Goal: Complete application form

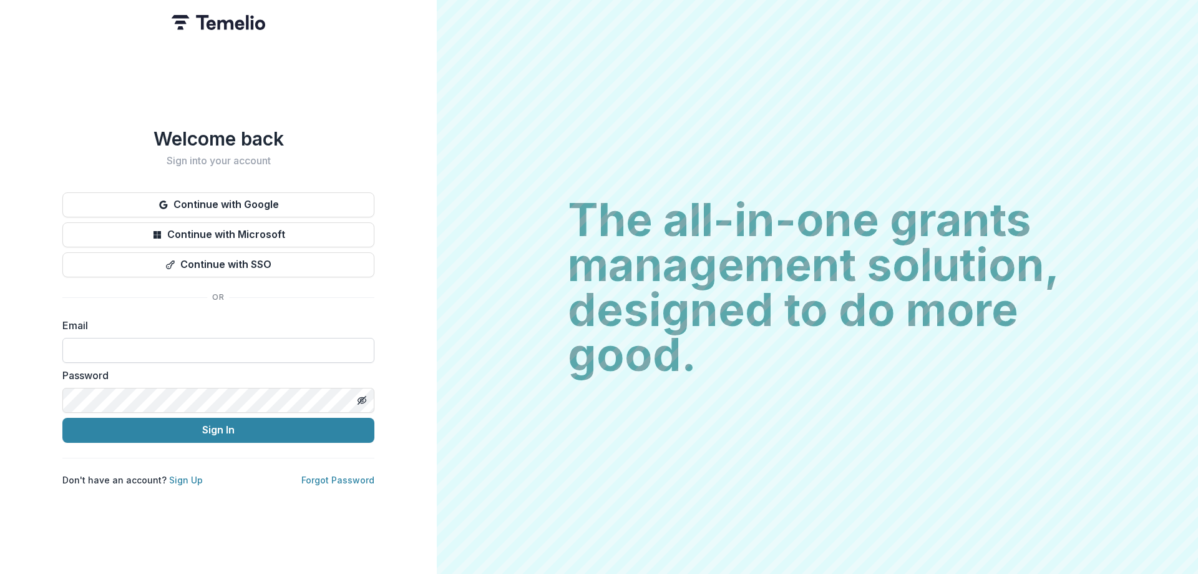
drag, startPoint x: 280, startPoint y: 340, endPoint x: 280, endPoint y: 348, distance: 7.5
click at [280, 340] on input at bounding box center [218, 350] width 312 height 25
type input "**********"
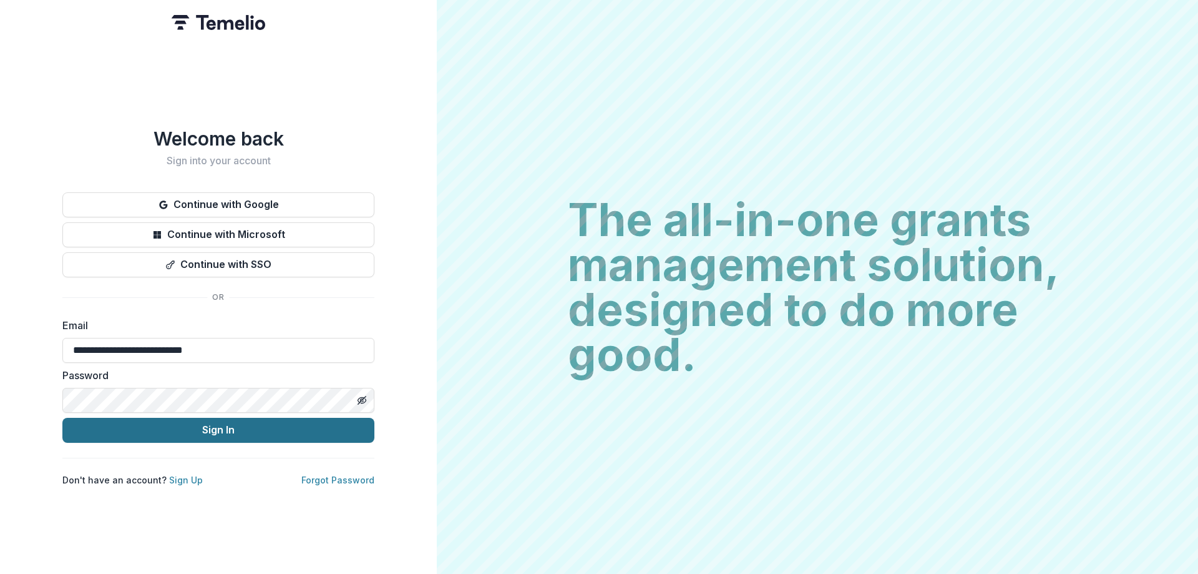
click at [248, 429] on button "Sign In" at bounding box center [218, 430] width 312 height 25
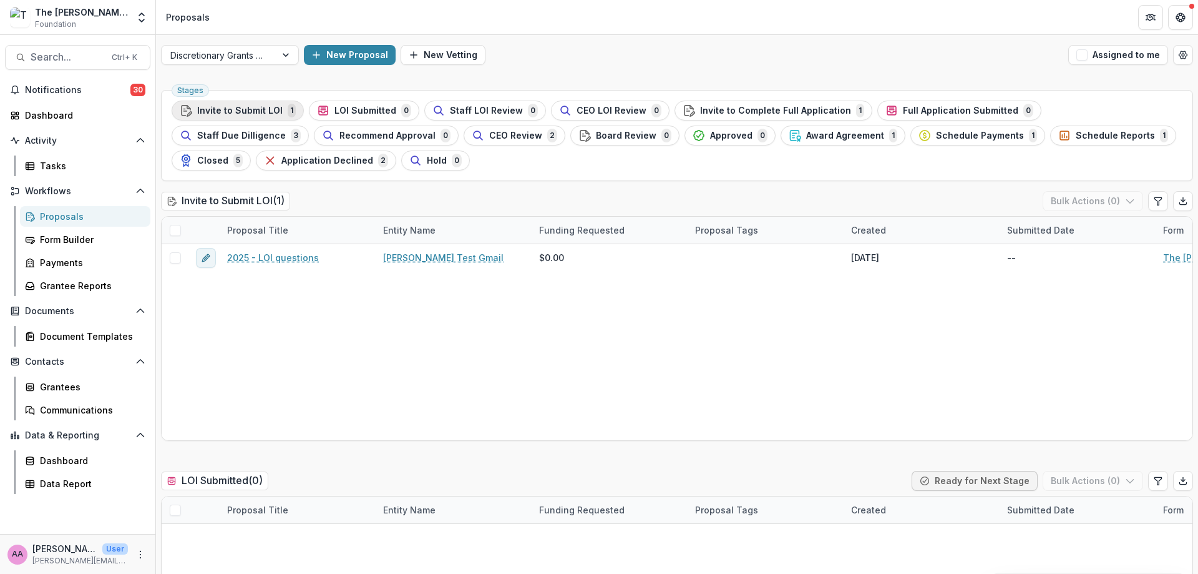
click at [247, 119] on button "Invite to Submit LOI 1" at bounding box center [238, 110] width 132 height 20
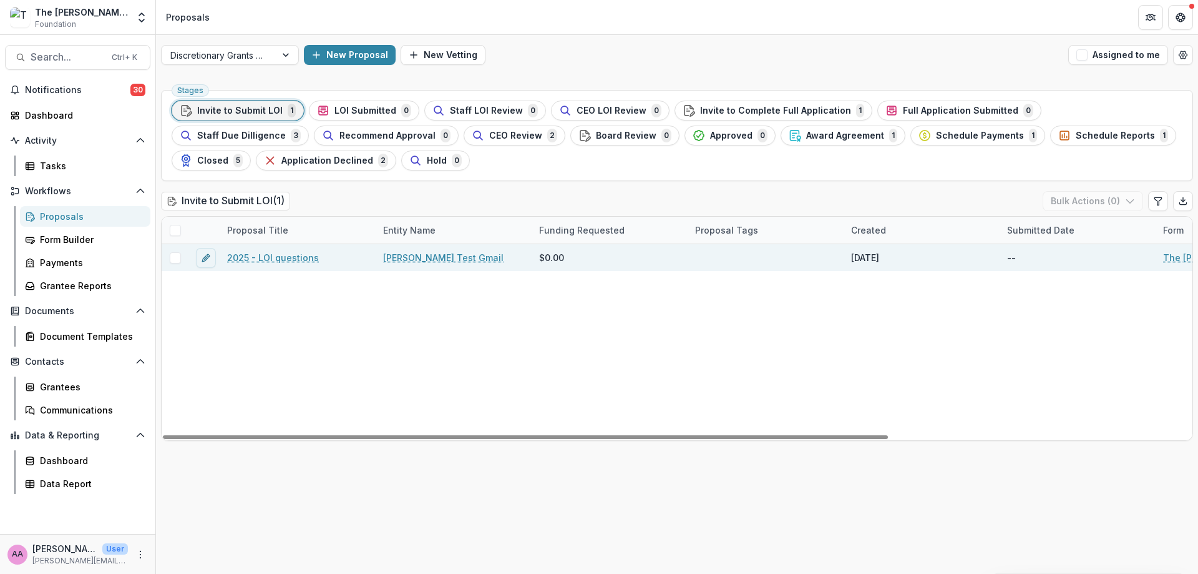
click at [238, 257] on link "2025 - LOI questions" at bounding box center [273, 257] width 92 height 13
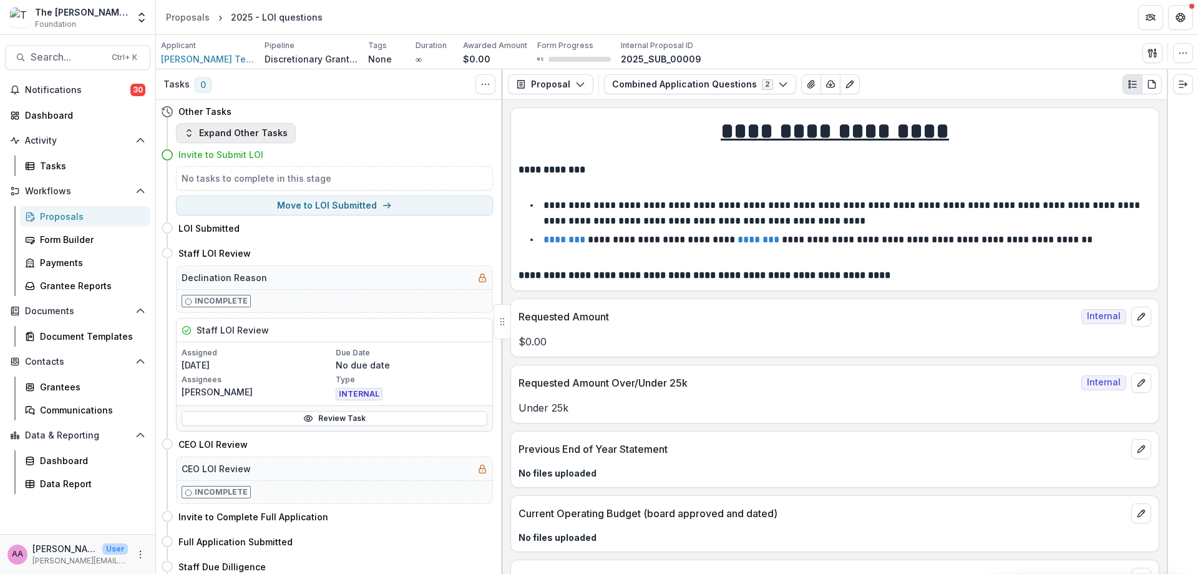
click at [253, 132] on button "Expand Other Tasks" at bounding box center [236, 133] width 120 height 20
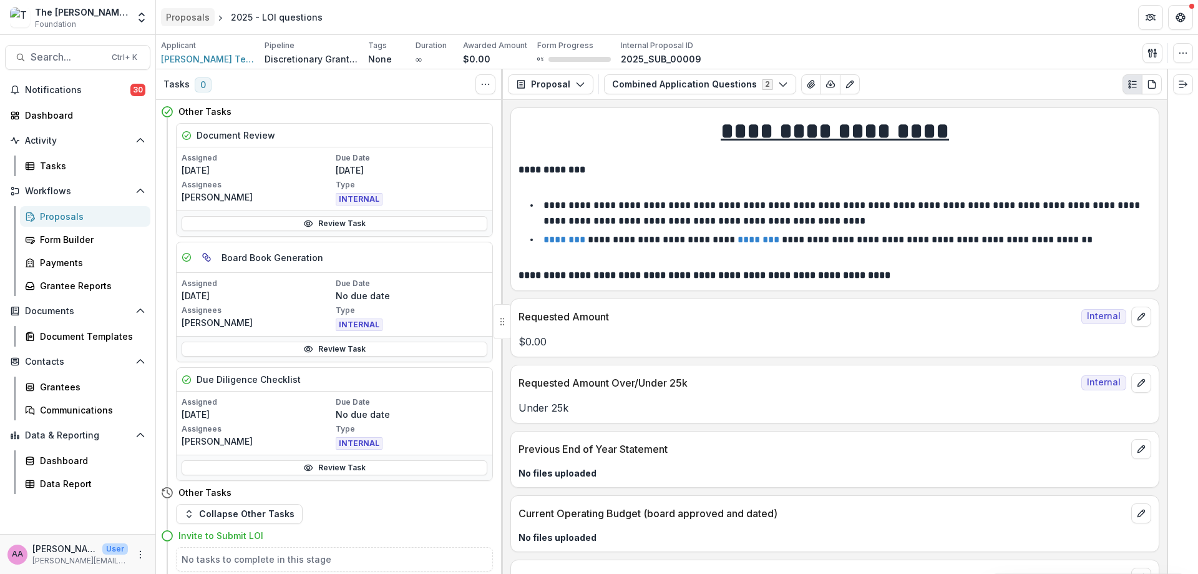
click at [186, 12] on div "Proposals" at bounding box center [188, 17] width 44 height 13
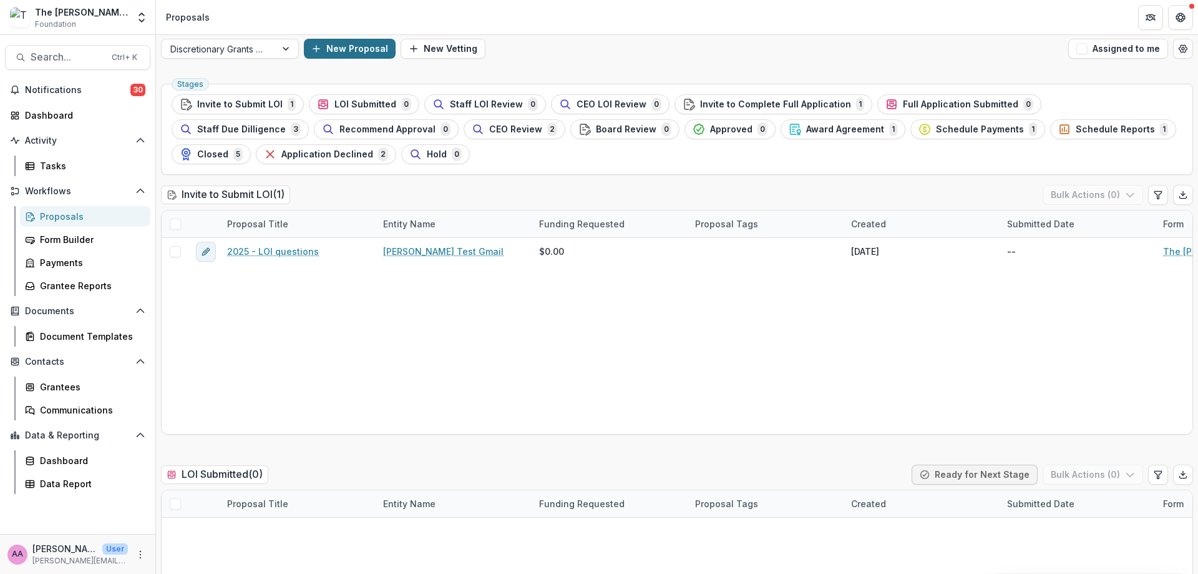
click at [345, 57] on button "New Proposal" at bounding box center [350, 49] width 92 height 20
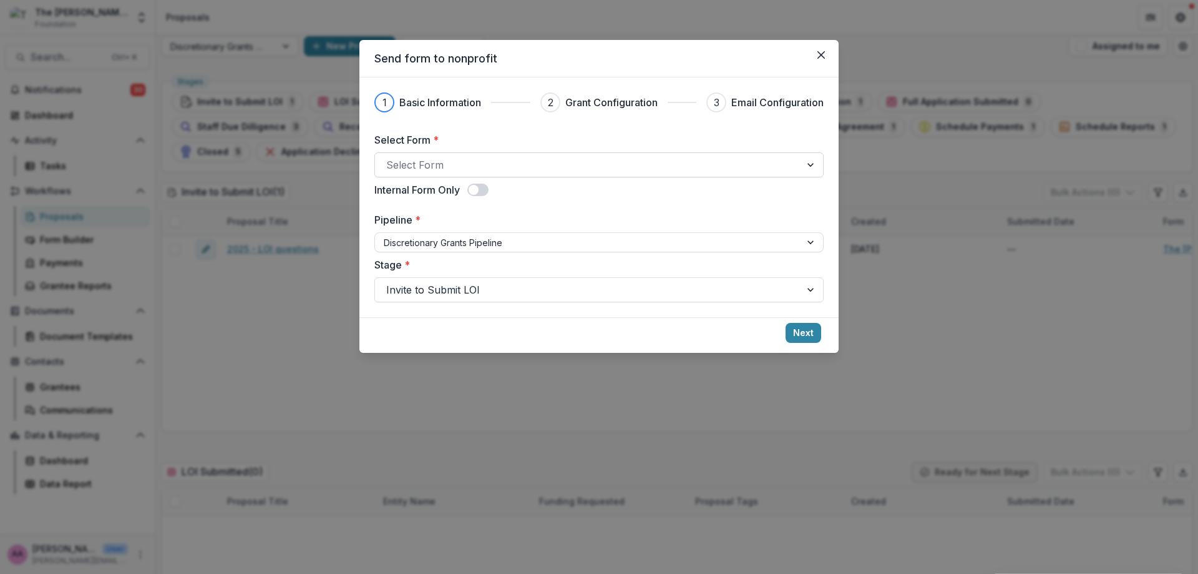
click at [501, 171] on div at bounding box center [587, 164] width 403 height 17
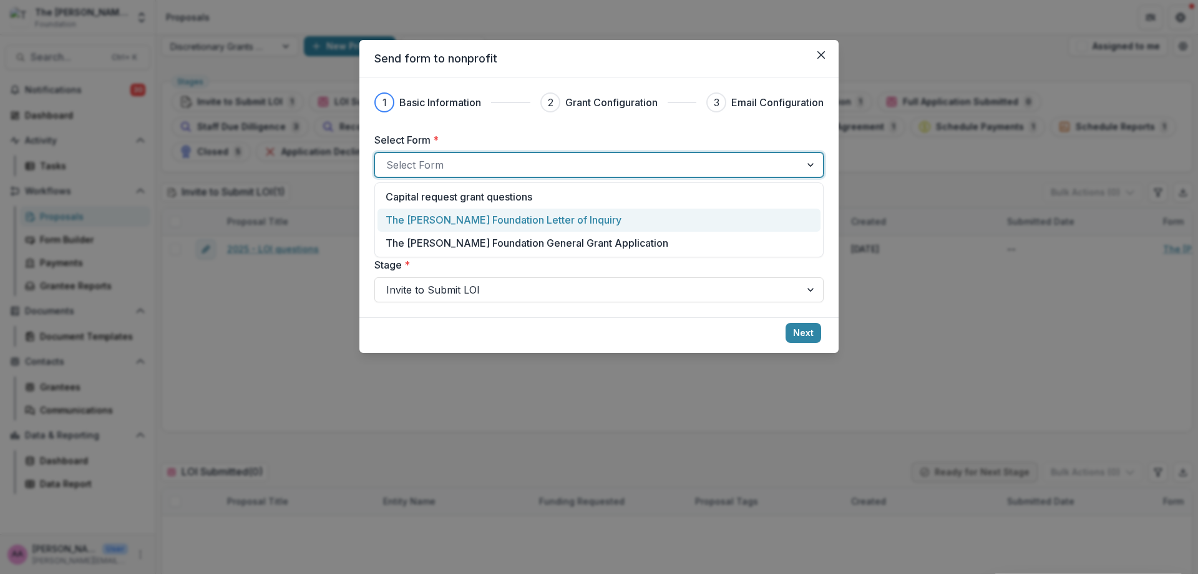
click at [491, 216] on p "The Frist Foundation Letter of Inquiry" at bounding box center [504, 219] width 236 height 15
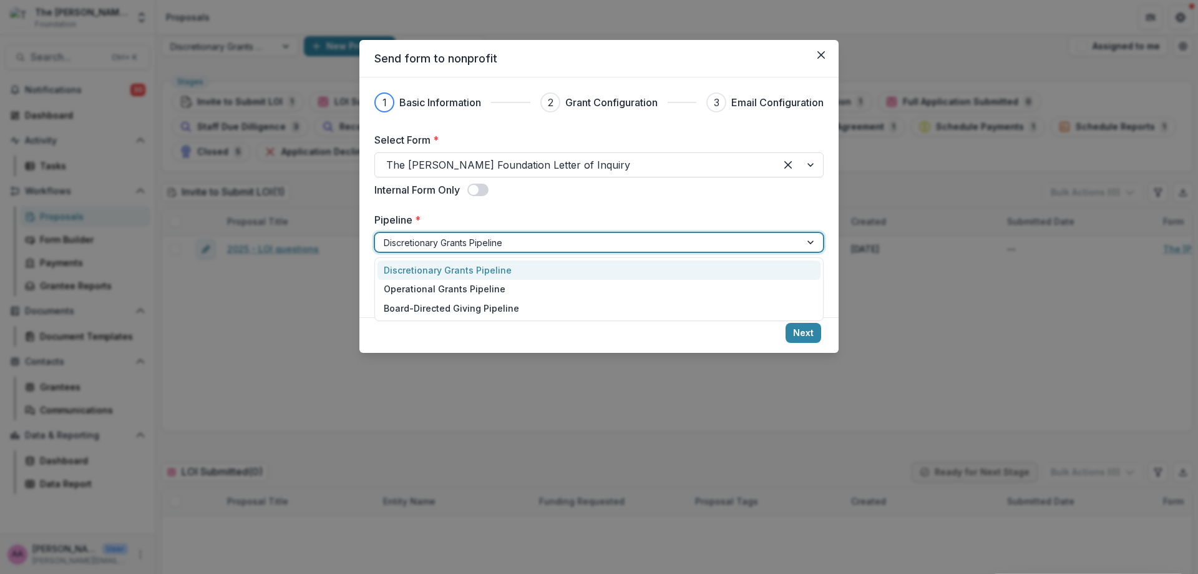
click at [488, 242] on div at bounding box center [588, 243] width 408 height 16
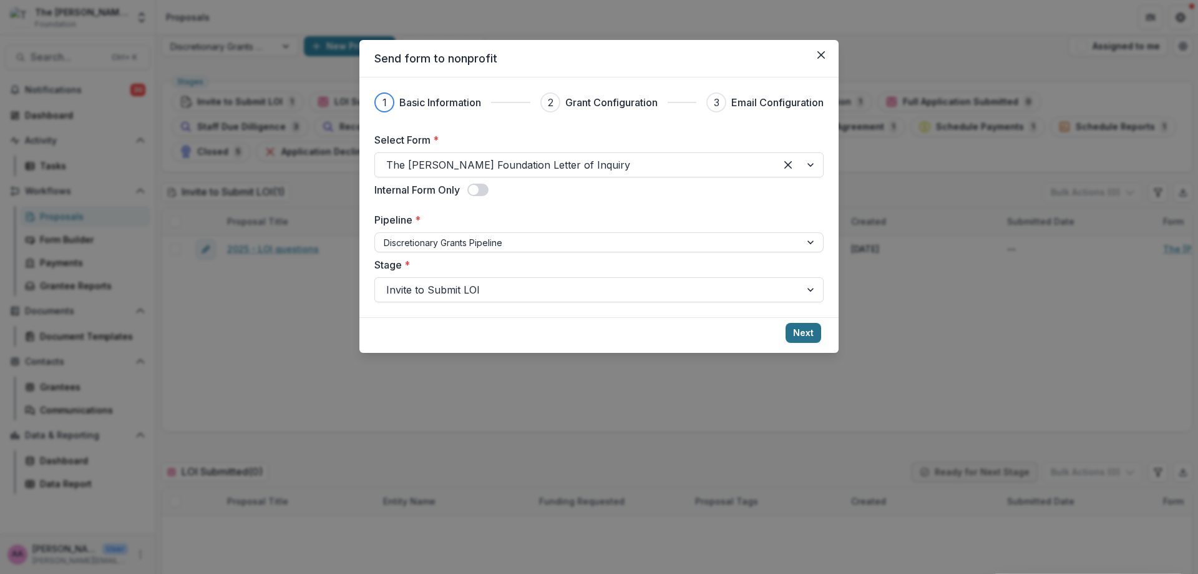
click at [808, 336] on button "Next" at bounding box center [804, 333] width 36 height 20
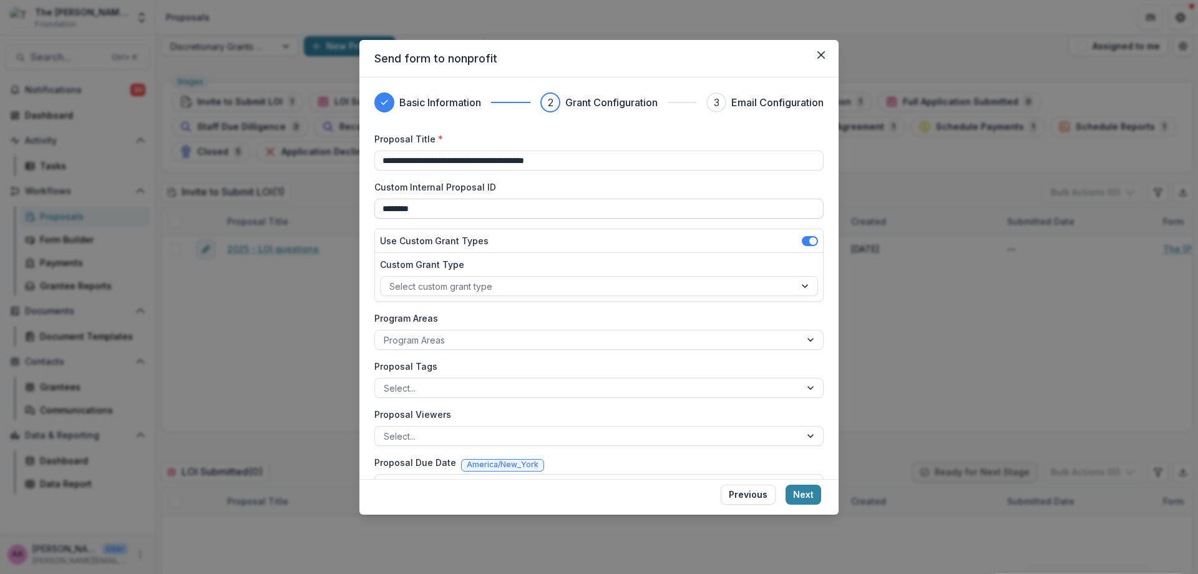
click at [495, 212] on input "********" at bounding box center [599, 209] width 449 height 20
click at [501, 157] on input "**********" at bounding box center [599, 160] width 449 height 20
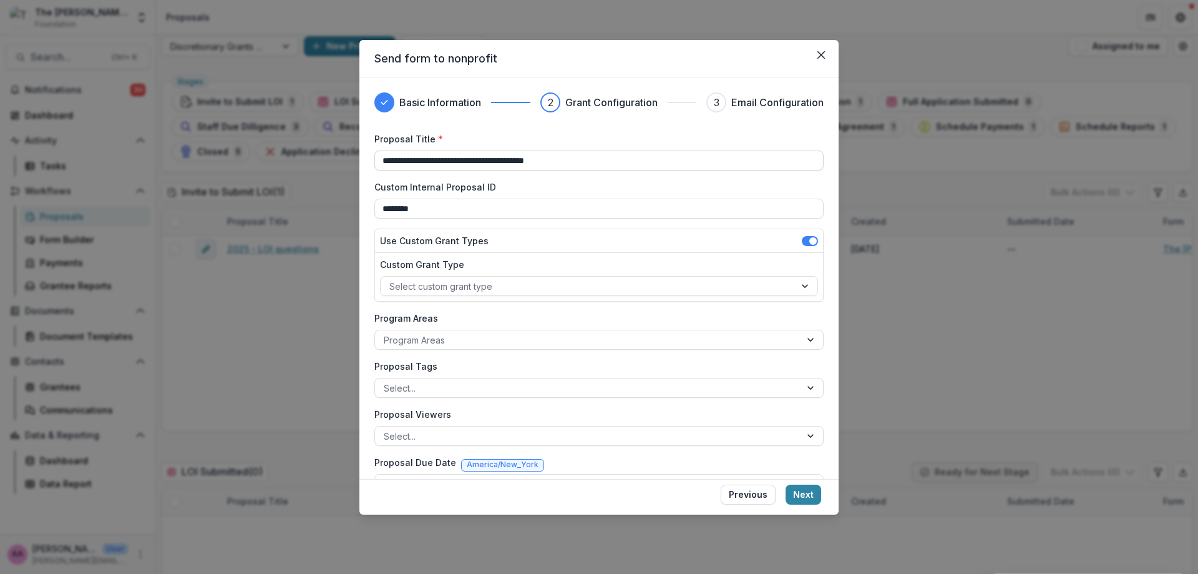
click at [501, 157] on input "**********" at bounding box center [599, 160] width 449 height 20
type input "*"
type input "**********"
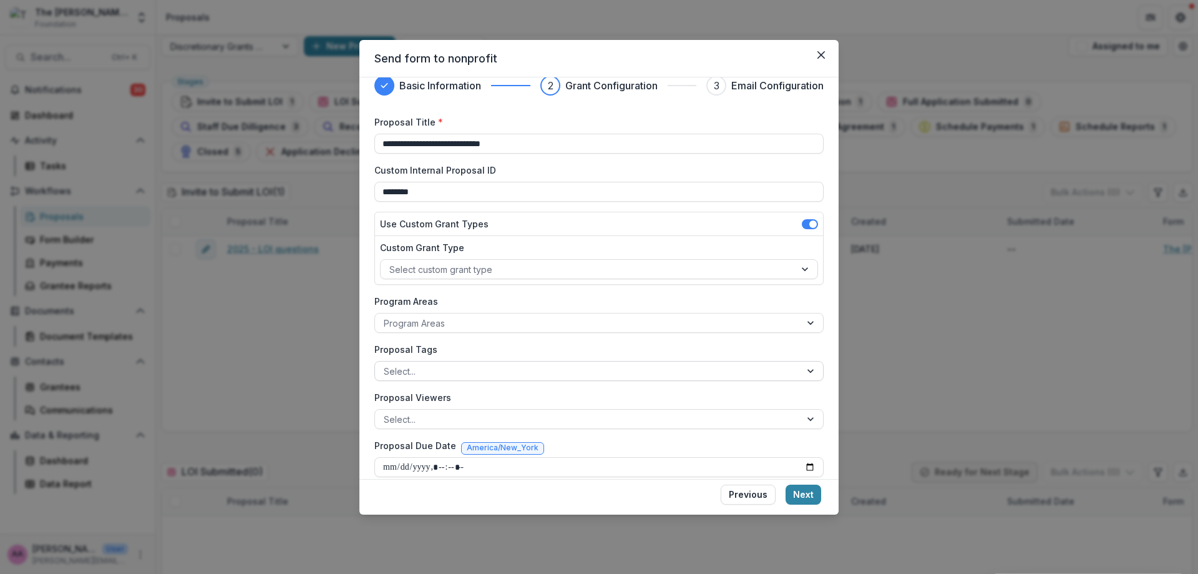
scroll to position [30, 0]
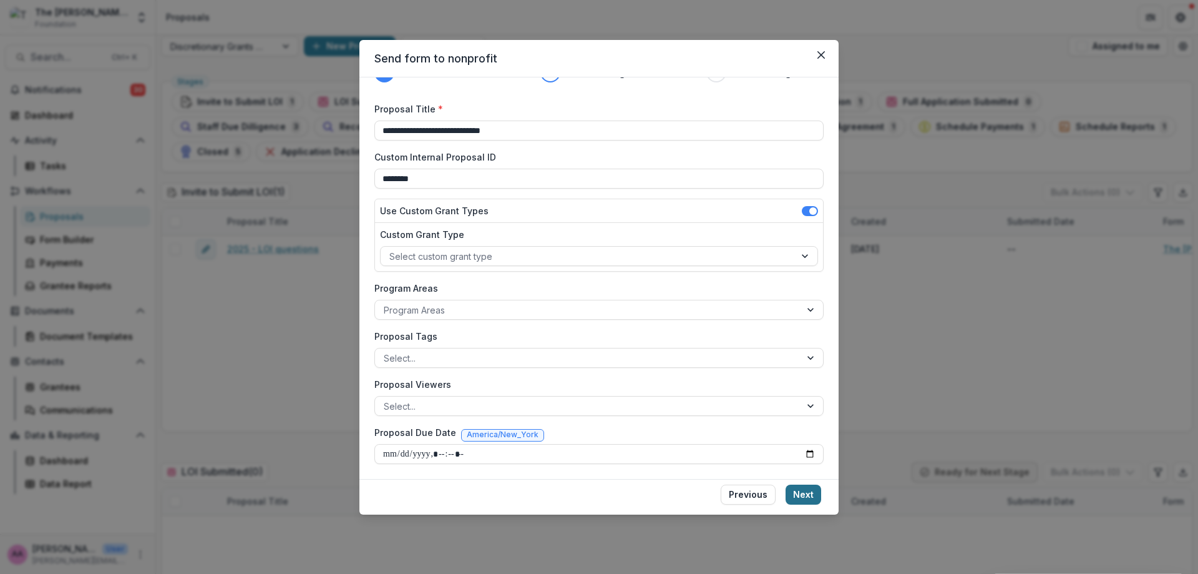
click at [793, 493] on button "Next" at bounding box center [804, 494] width 36 height 20
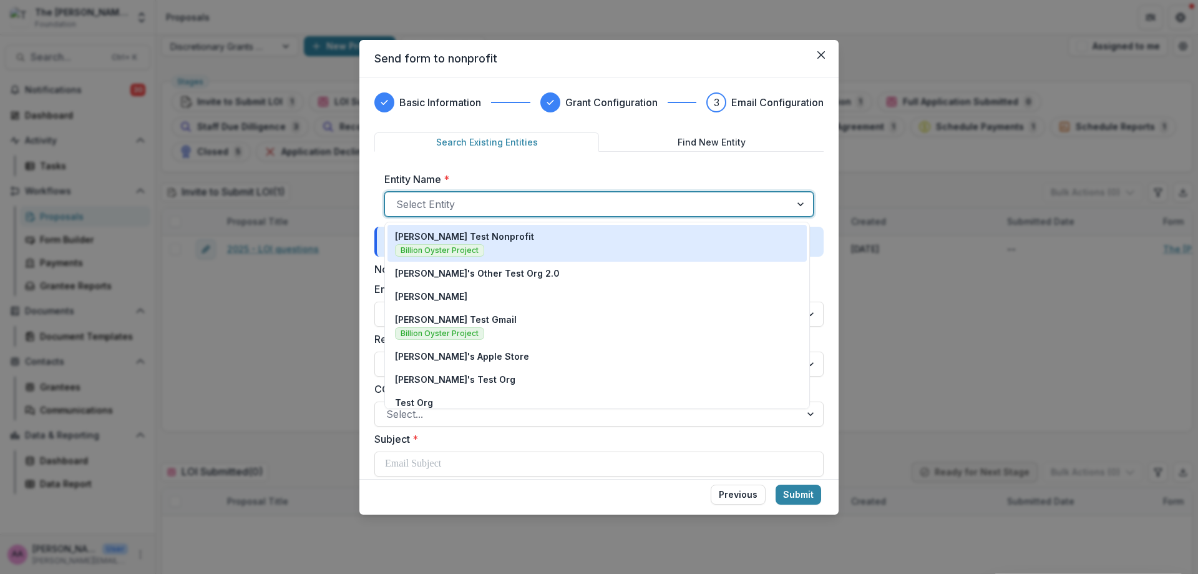
click at [463, 194] on div "Select Entity" at bounding box center [599, 204] width 429 height 25
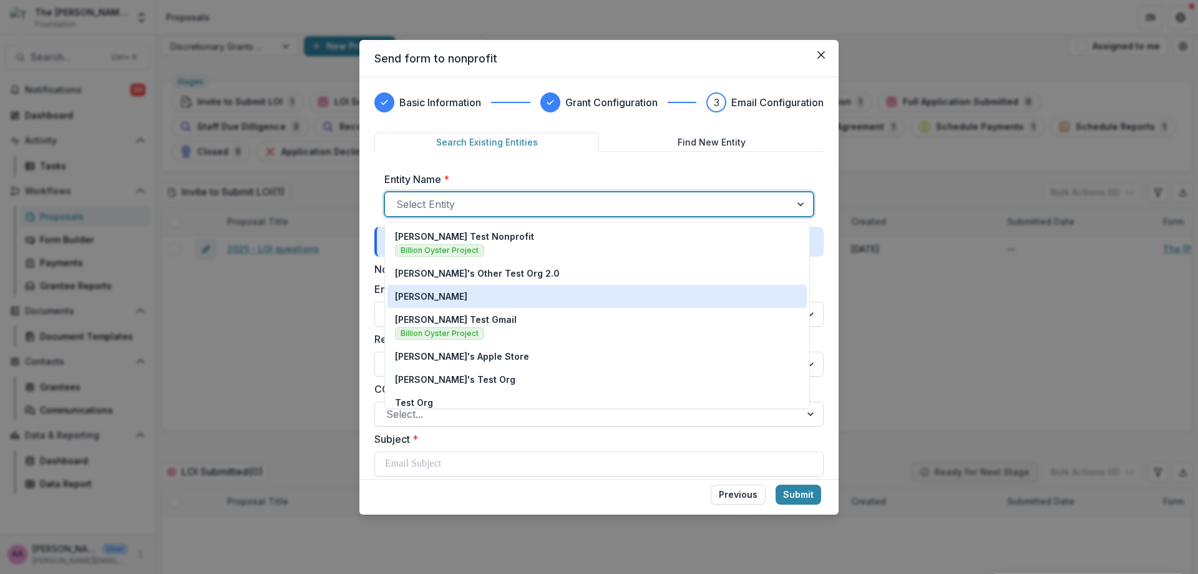
click at [449, 296] on div "Annie Test" at bounding box center [597, 296] width 404 height 13
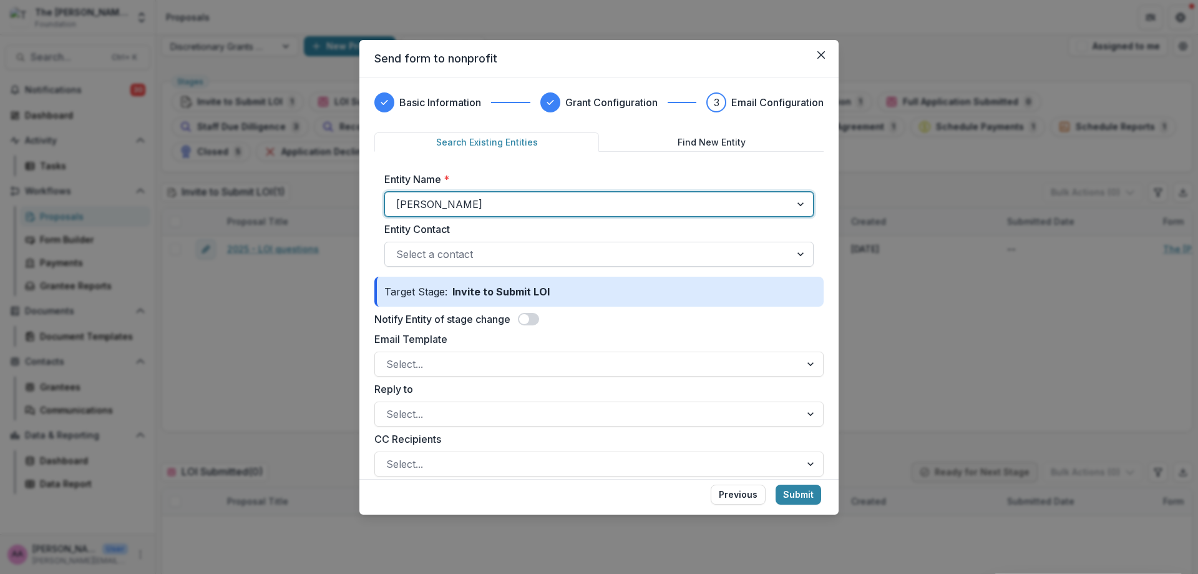
click at [435, 246] on div at bounding box center [587, 253] width 383 height 17
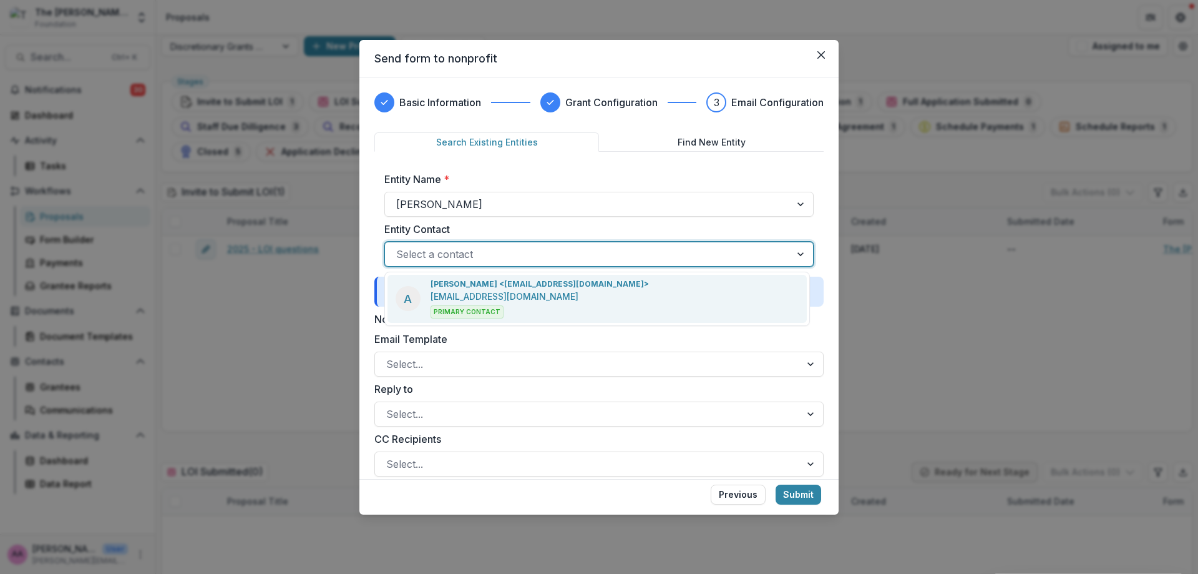
click at [439, 288] on p "Annie Axe <annieaxe0@gmail.com>" at bounding box center [540, 283] width 218 height 11
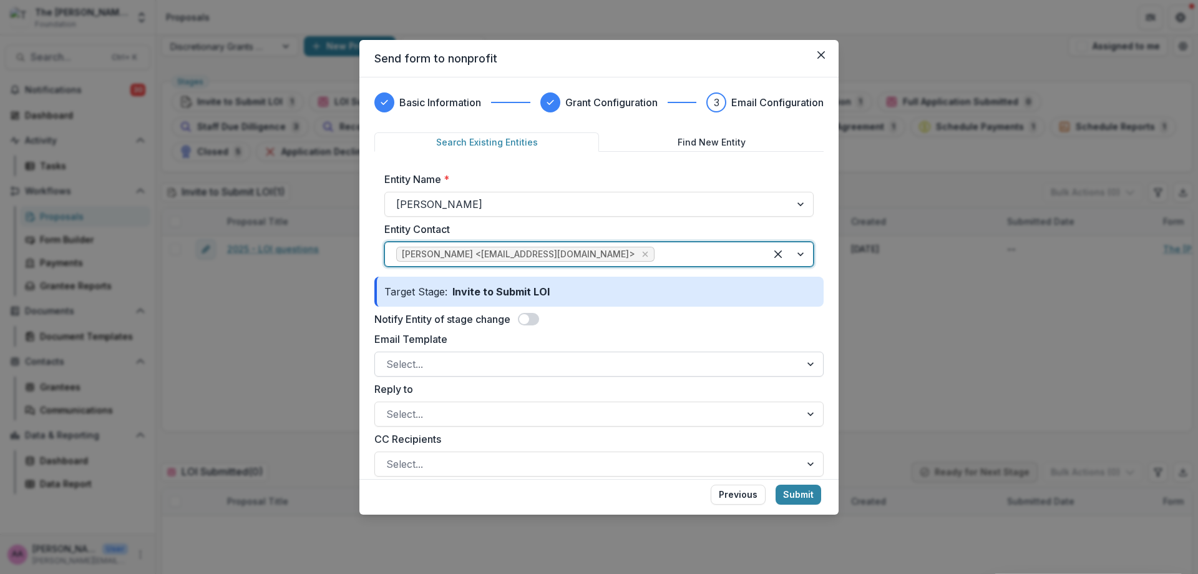
click at [519, 354] on div "Select..." at bounding box center [588, 364] width 426 height 20
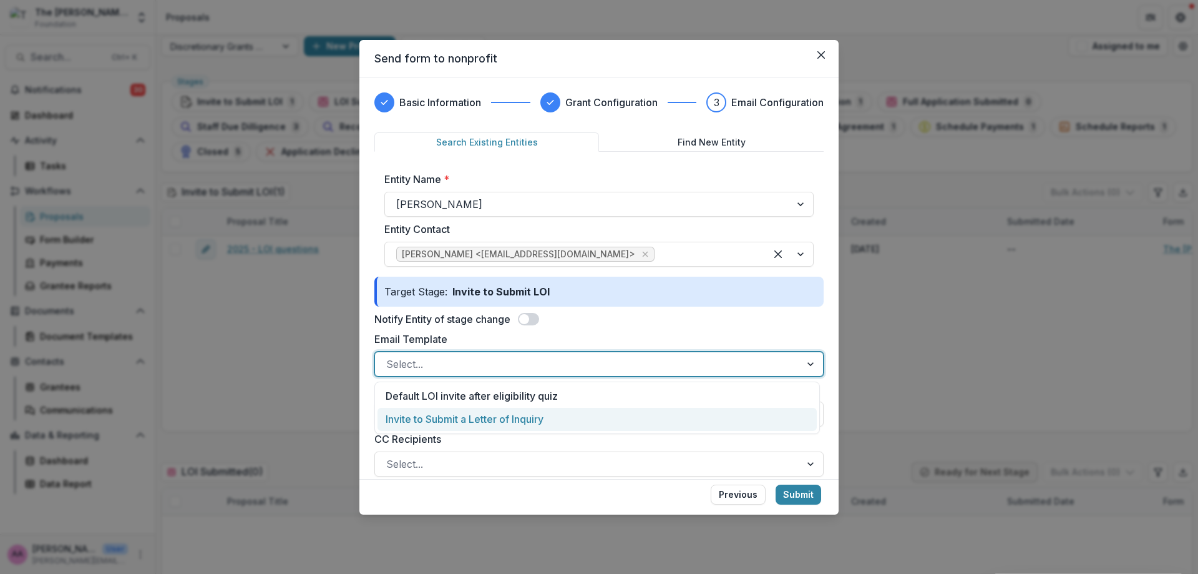
click at [520, 423] on div "Invite to Submit a Letter of Inquiry" at bounding box center [597, 419] width 439 height 23
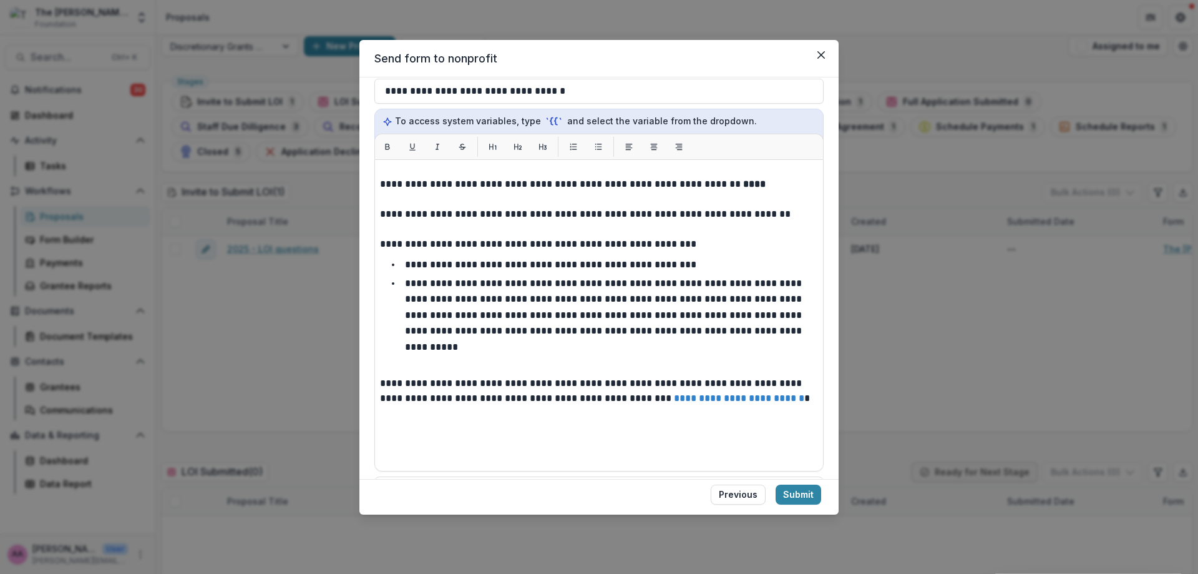
scroll to position [468, 0]
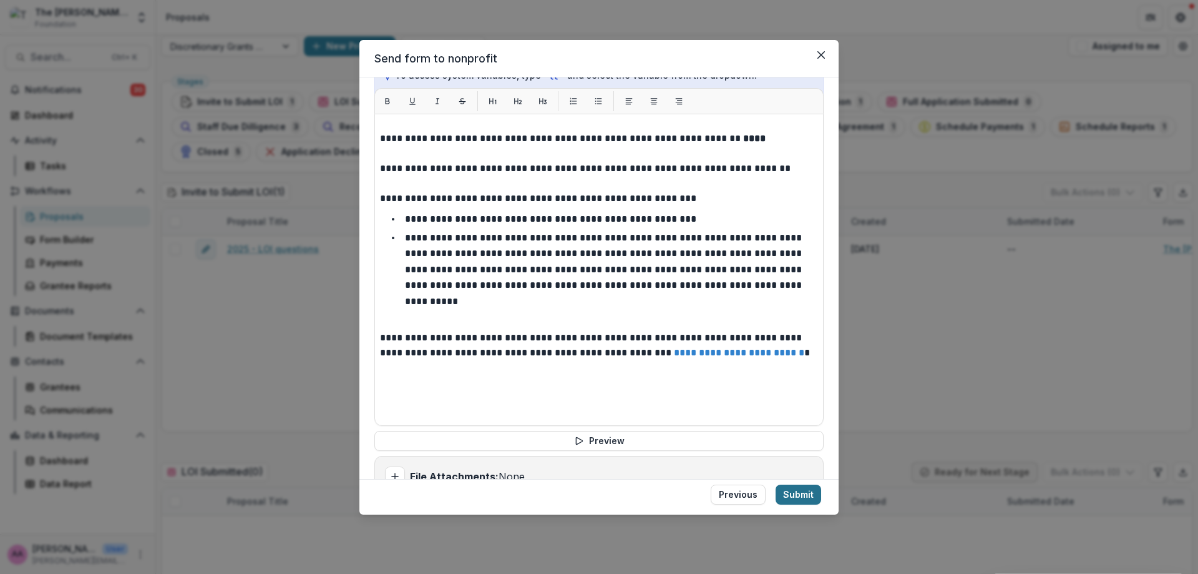
click at [797, 499] on button "Submit" at bounding box center [799, 494] width 46 height 20
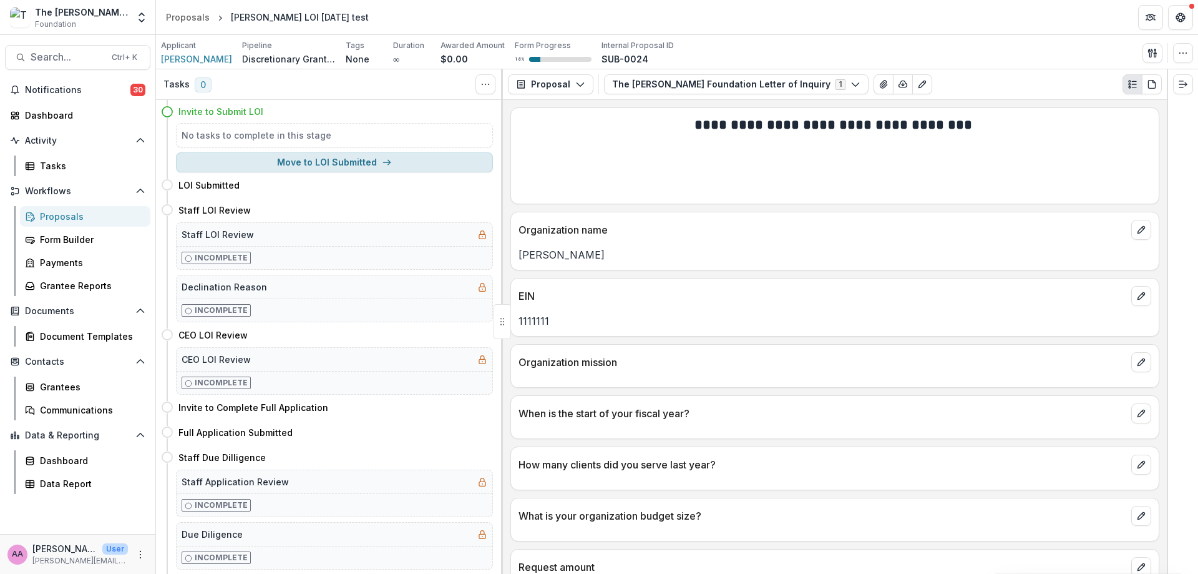
click at [370, 158] on button "Move to LOI Submitted" at bounding box center [334, 162] width 317 height 20
select select "**********"
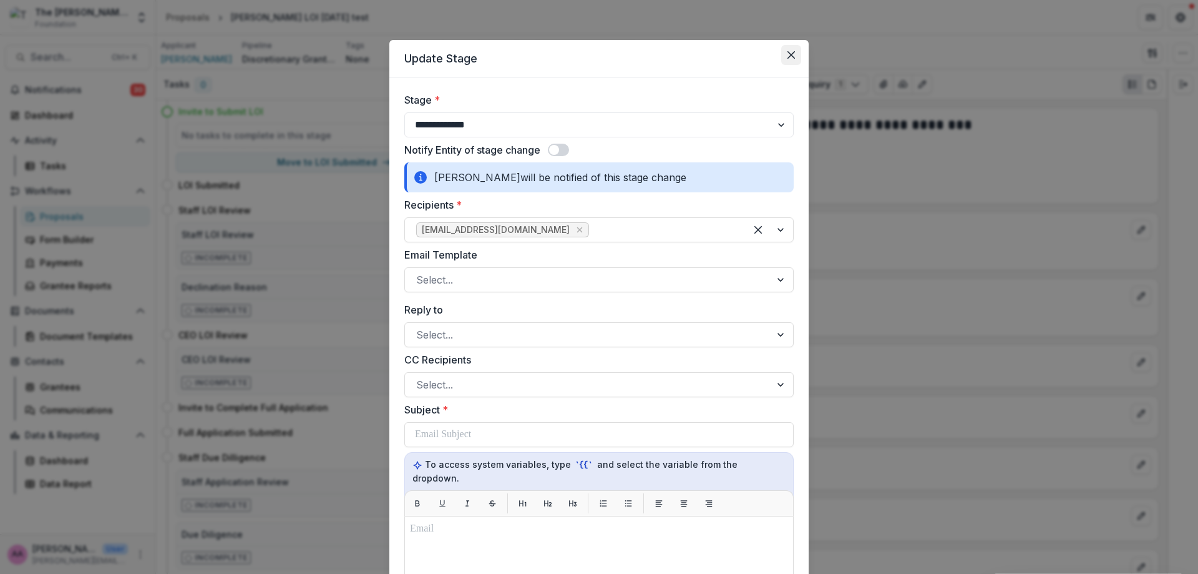
click at [797, 57] on button "Close" at bounding box center [792, 55] width 20 height 20
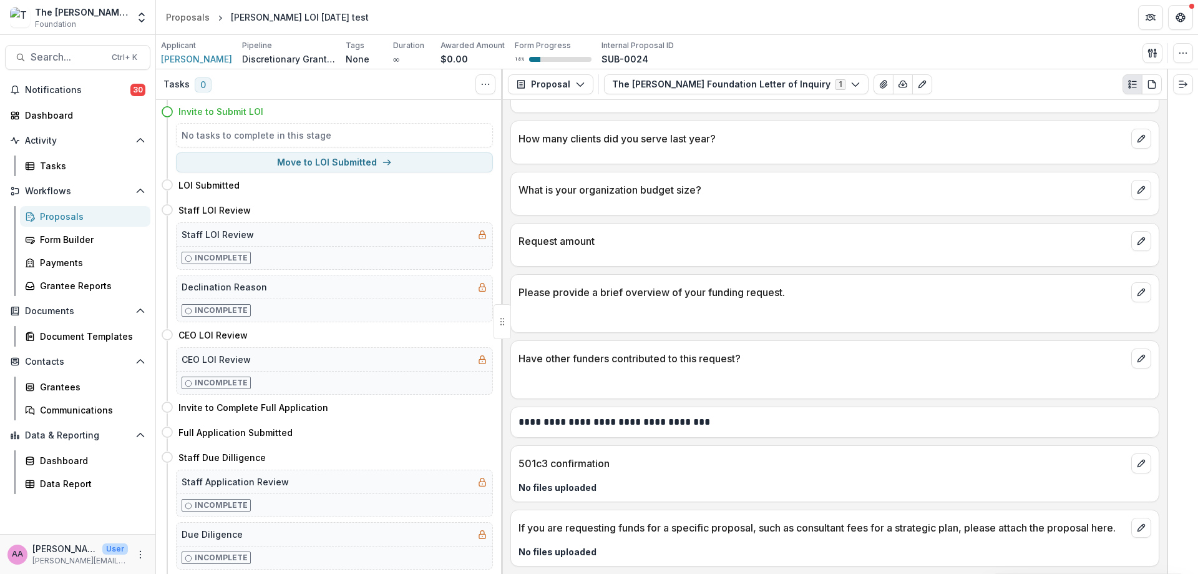
scroll to position [336, 0]
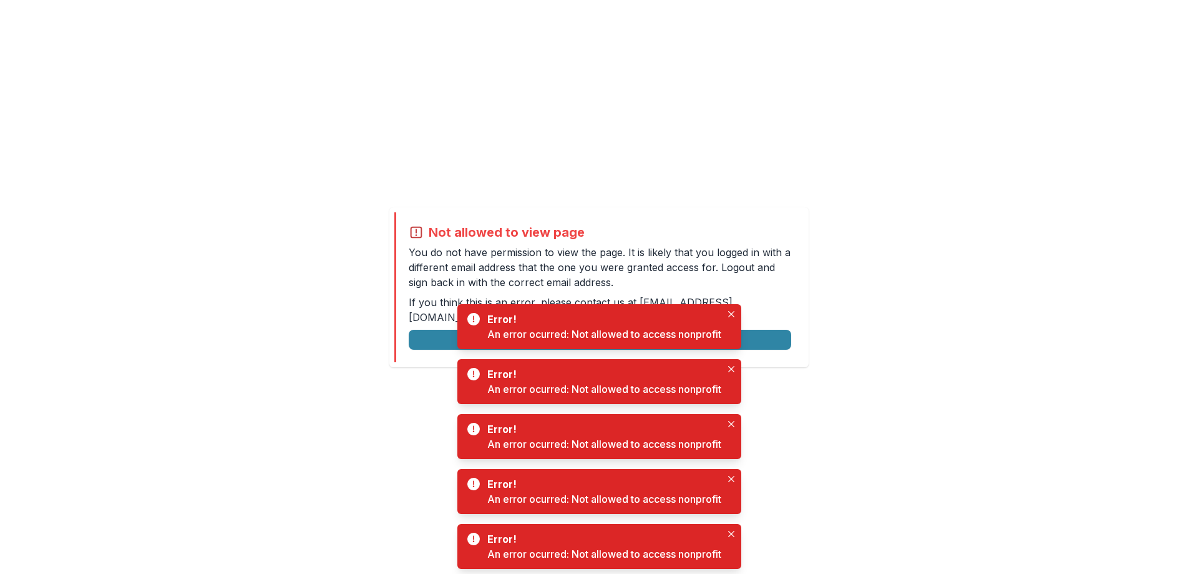
click at [752, 350] on div "Not allowed to view page You do not have permission to view the page. It is lik…" at bounding box center [599, 287] width 409 height 150
click at [761, 330] on button "Logout" at bounding box center [600, 340] width 383 height 20
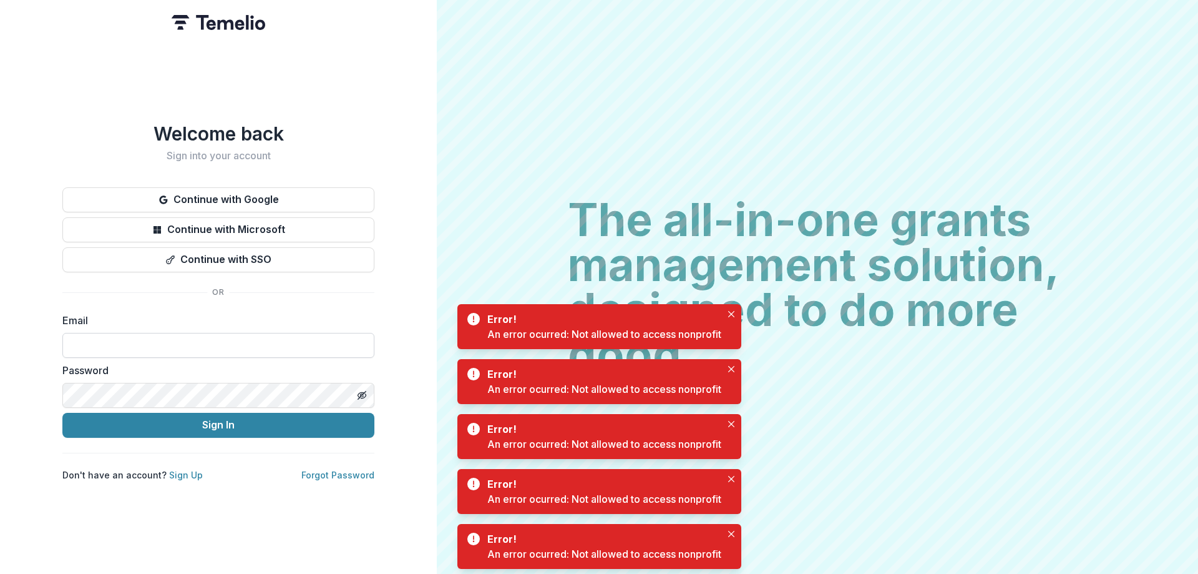
click at [350, 340] on input at bounding box center [218, 345] width 312 height 25
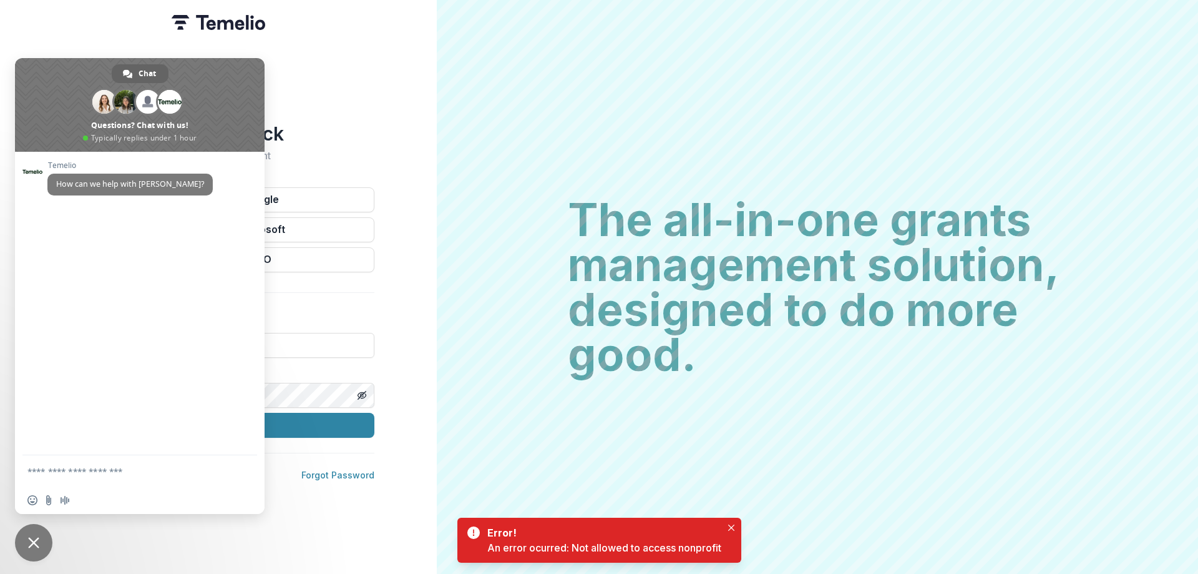
click at [32, 537] on span "Close chat" at bounding box center [33, 542] width 11 height 11
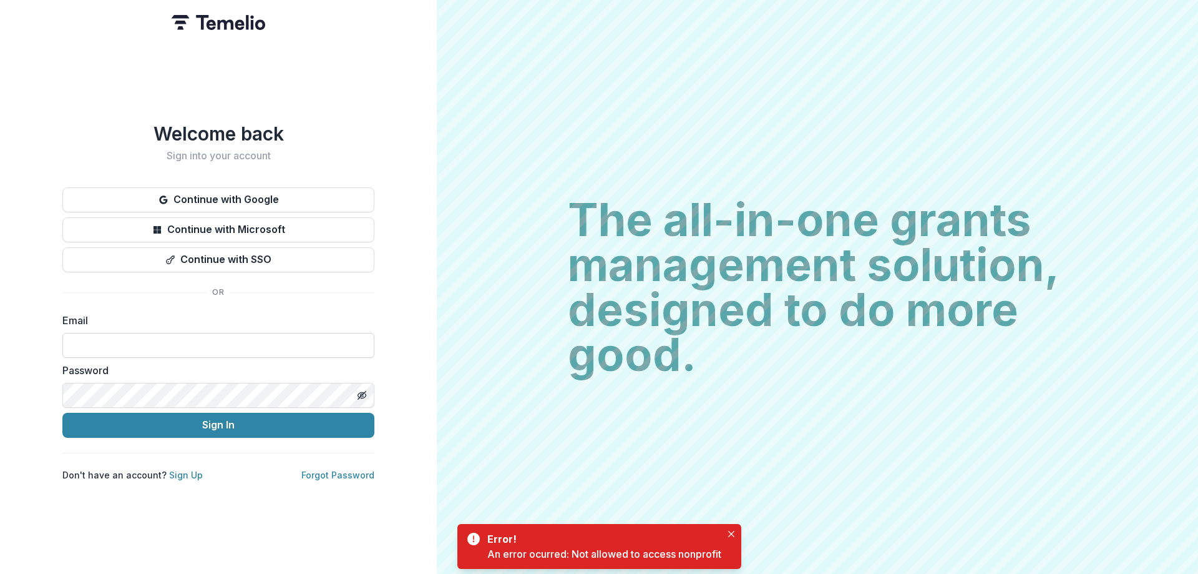
click at [164, 346] on input at bounding box center [218, 345] width 312 height 25
type input "**********"
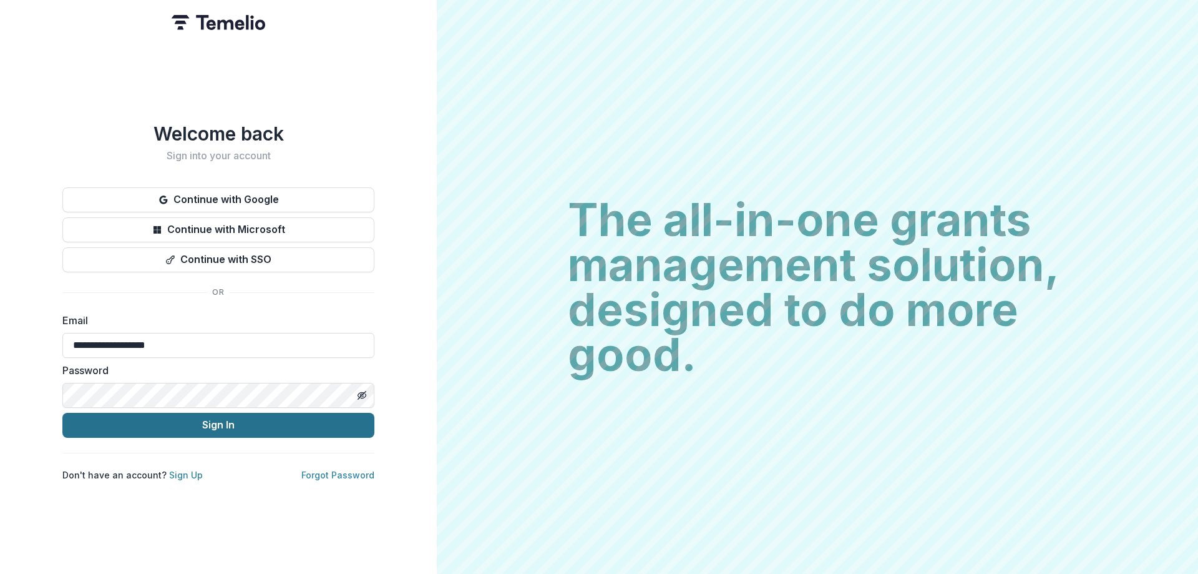
click at [200, 425] on button "Sign In" at bounding box center [218, 425] width 312 height 25
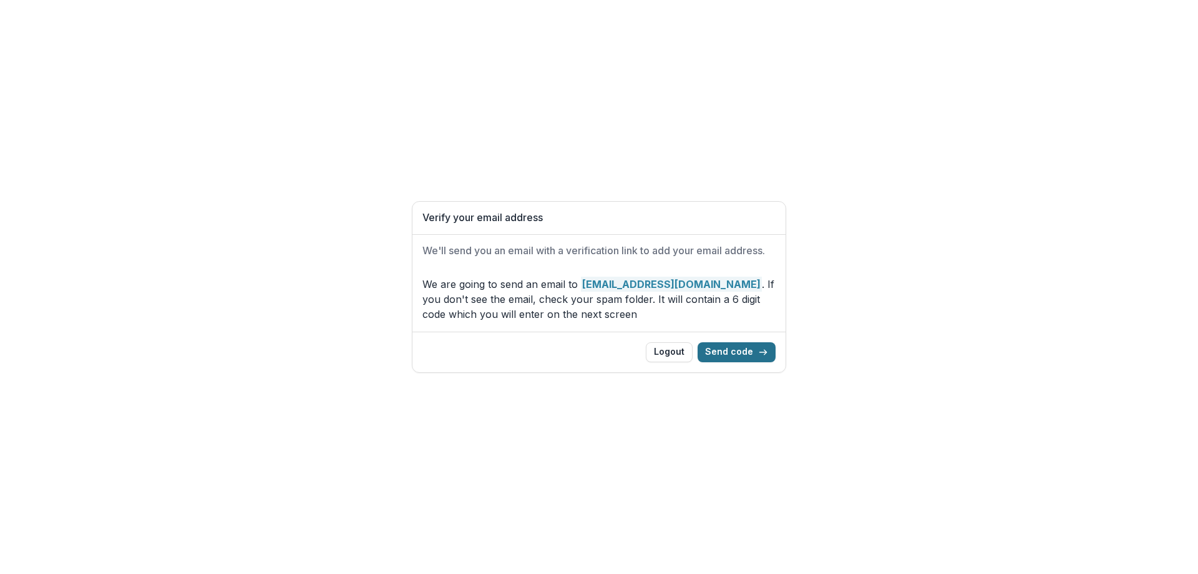
click at [741, 353] on button "Send code" at bounding box center [737, 352] width 78 height 20
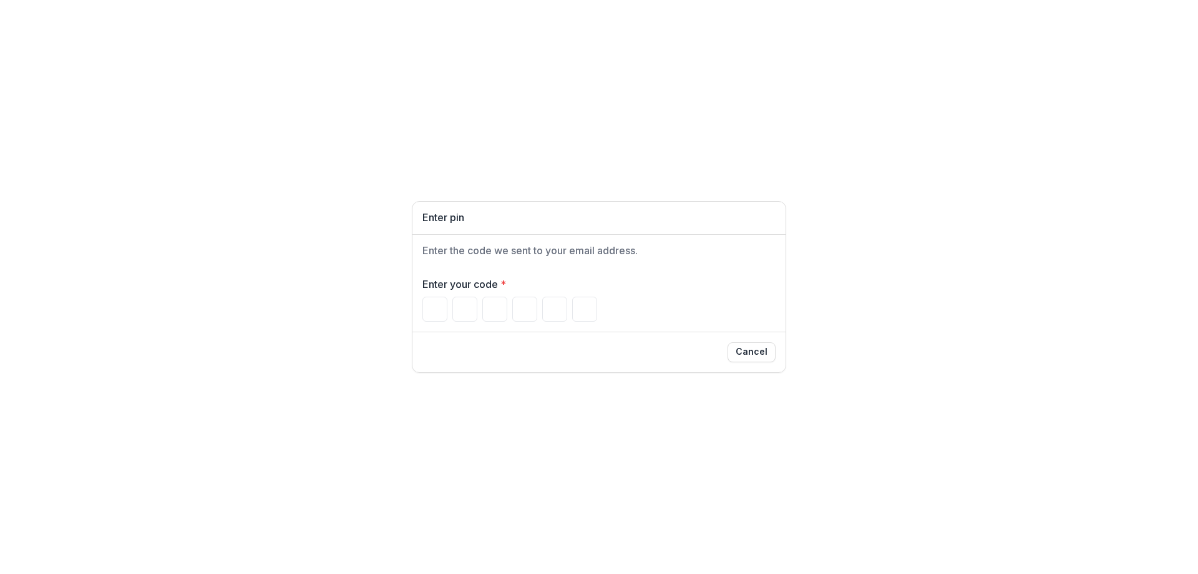
paste input "******"
type input "*"
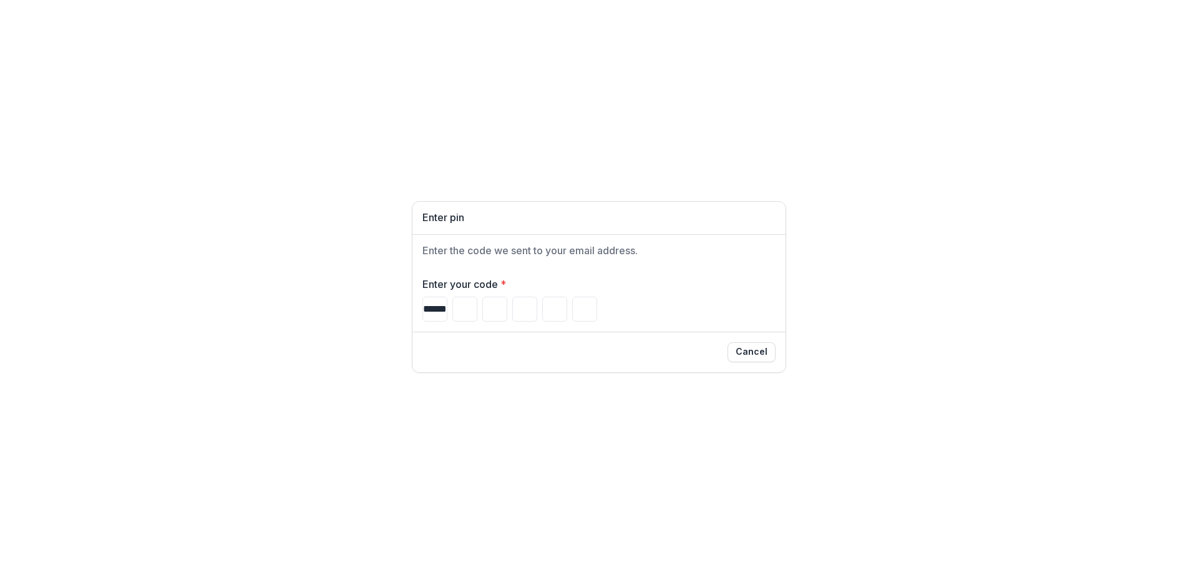
type input "*"
